Goal: Transaction & Acquisition: Subscribe to service/newsletter

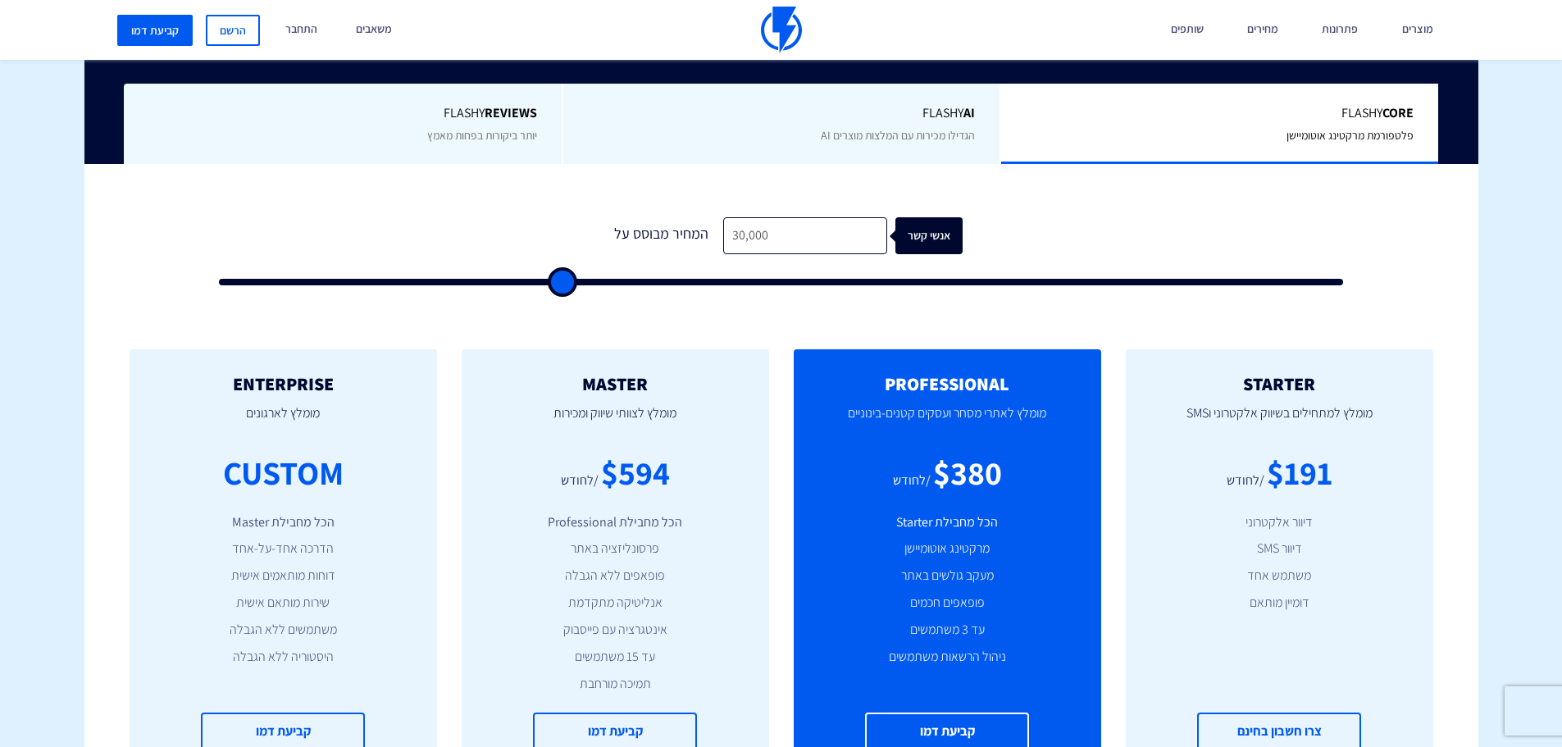
type input "3,000"
type input "3000"
type input "300"
type input "500"
type input "30"
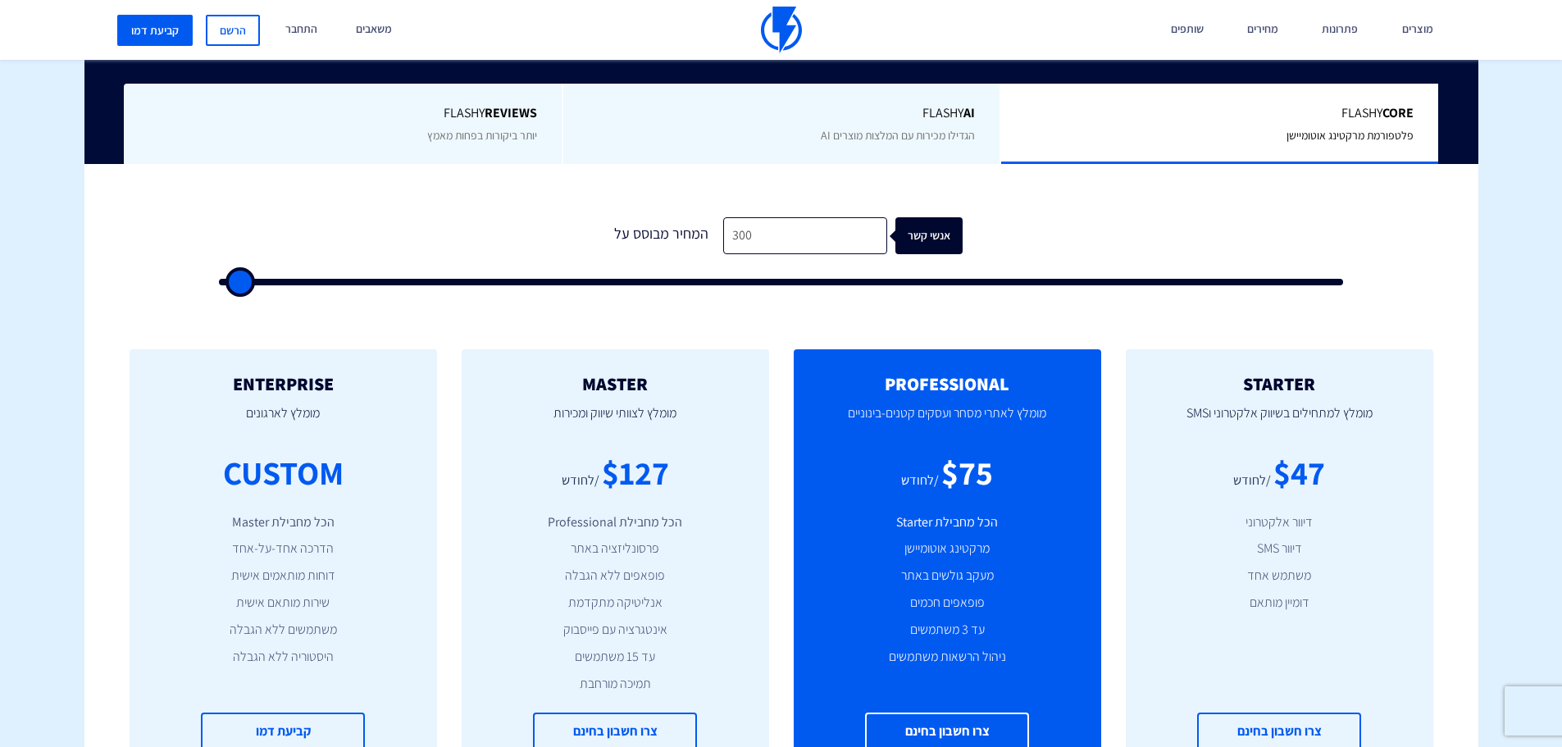
type input "500"
type input "3"
type input "500"
type input "2"
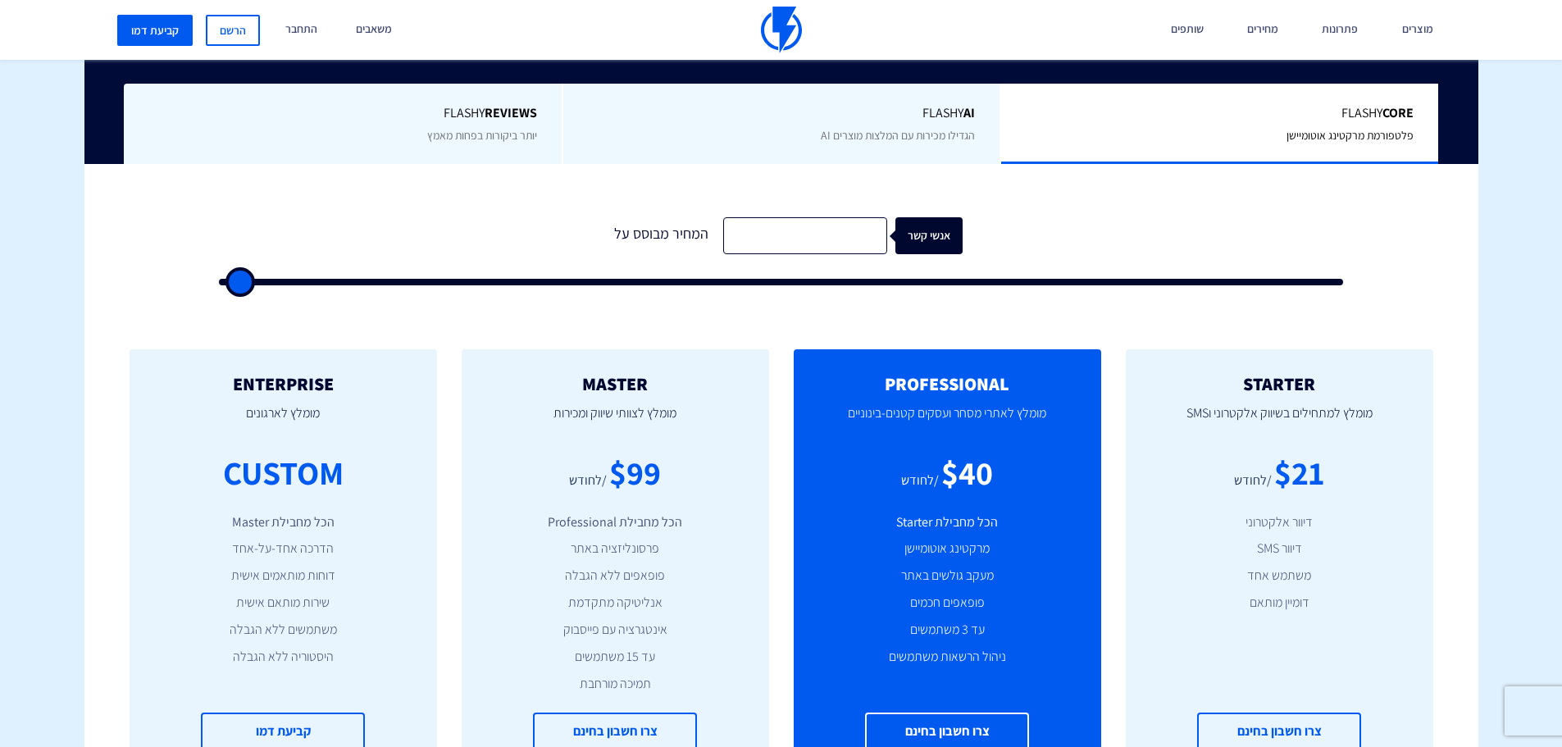
type input "500"
type input "20"
type input "500"
type input "200"
type input "500"
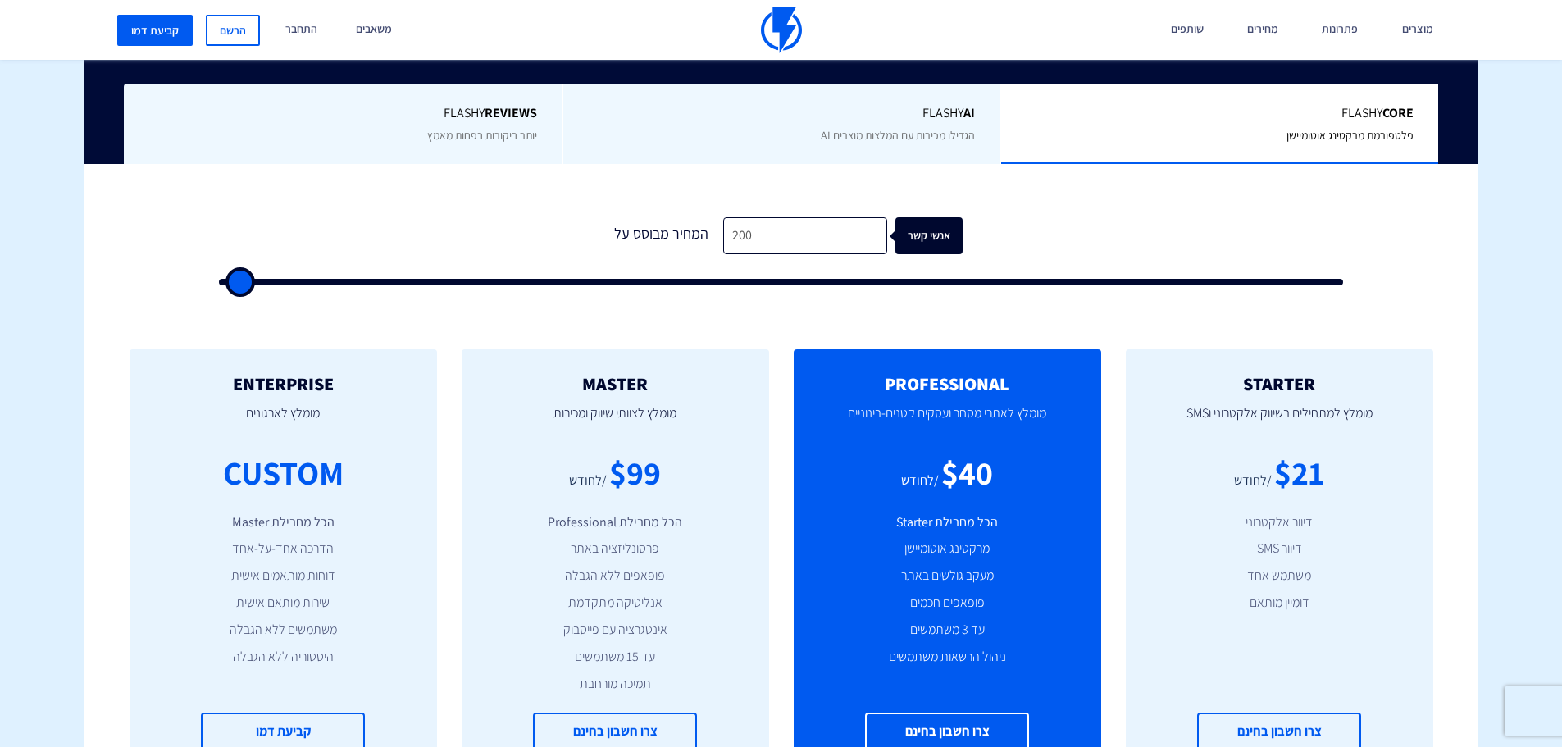
type input "2,000"
type input "2000"
type input "20,000"
type input "20000"
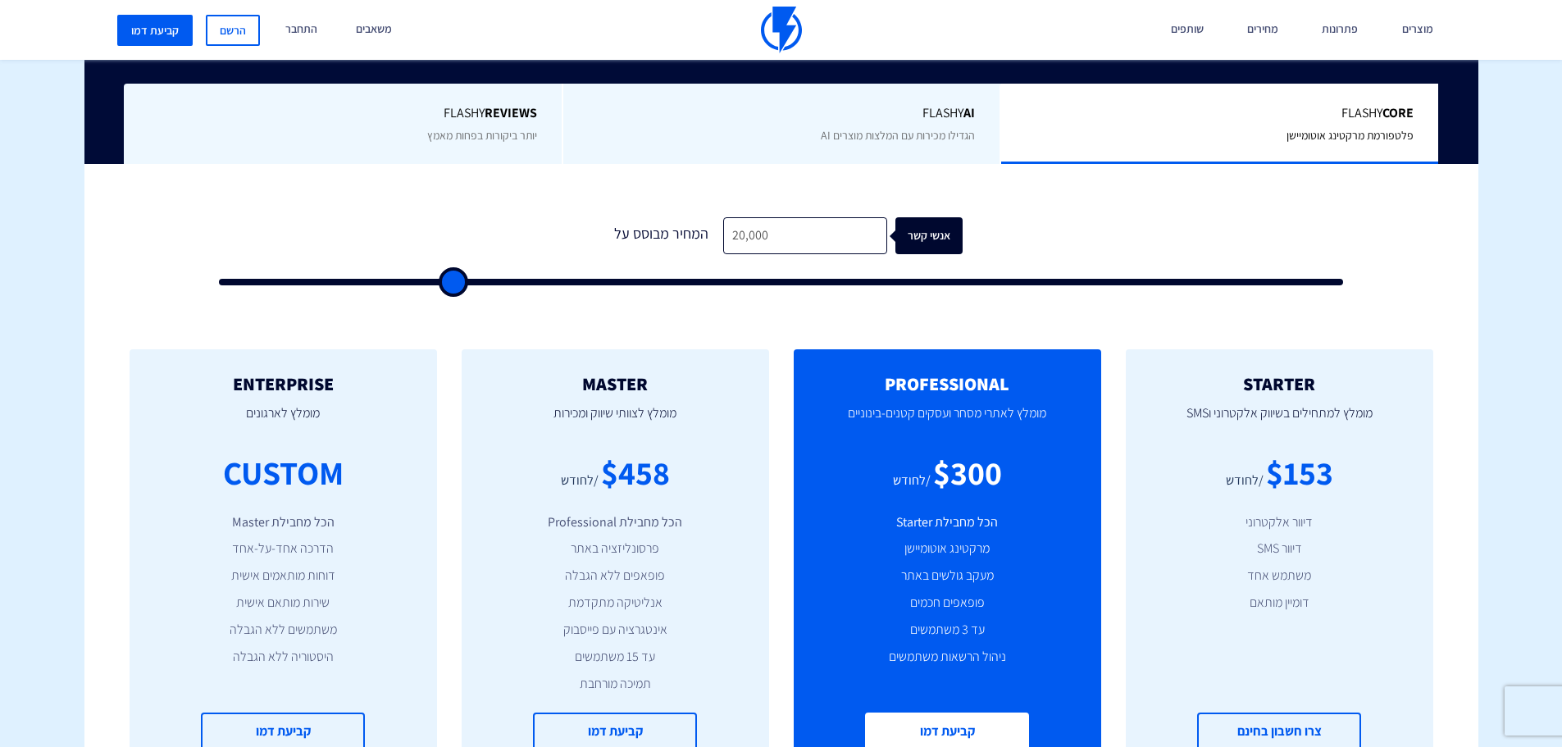
type input "20,000"
